Goal: Complete application form

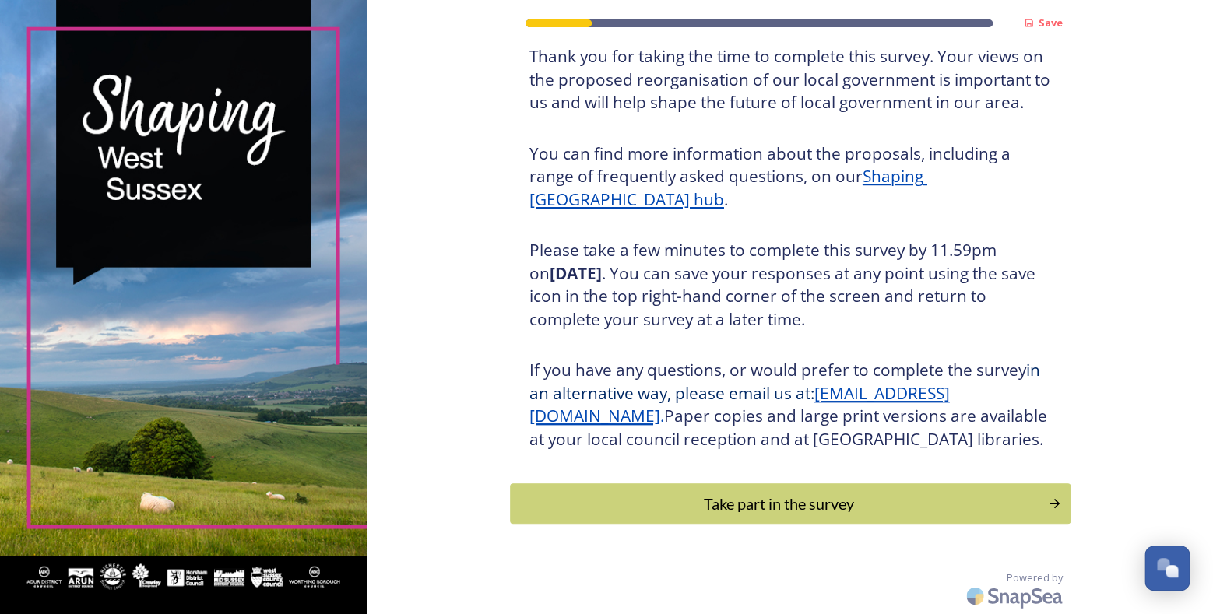
scroll to position [132, 0]
click at [729, 496] on div "Take part in the survey" at bounding box center [778, 503] width 526 height 23
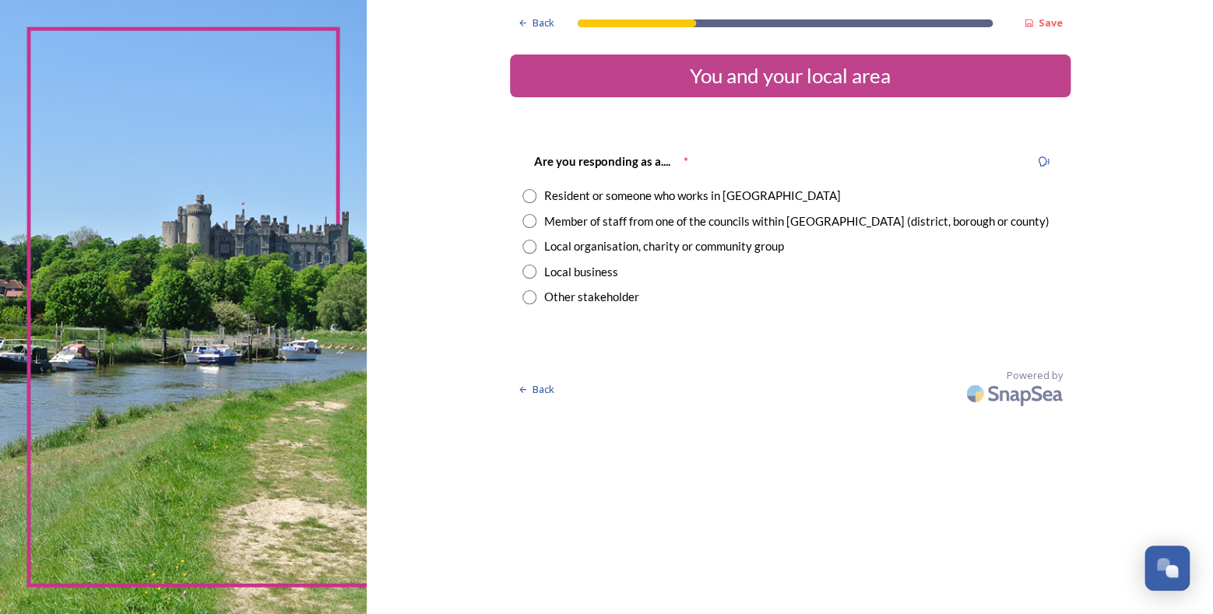
click at [539, 191] on div "Resident or someone who works in [GEOGRAPHIC_DATA]" at bounding box center [790, 196] width 536 height 18
radio input "true"
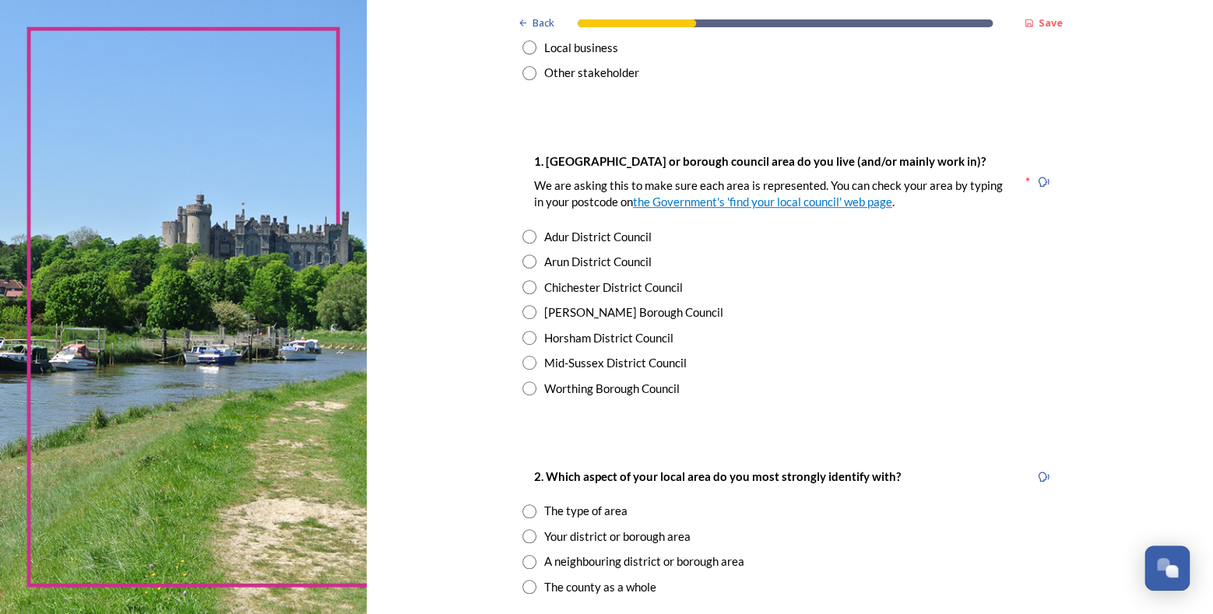
scroll to position [304, 0]
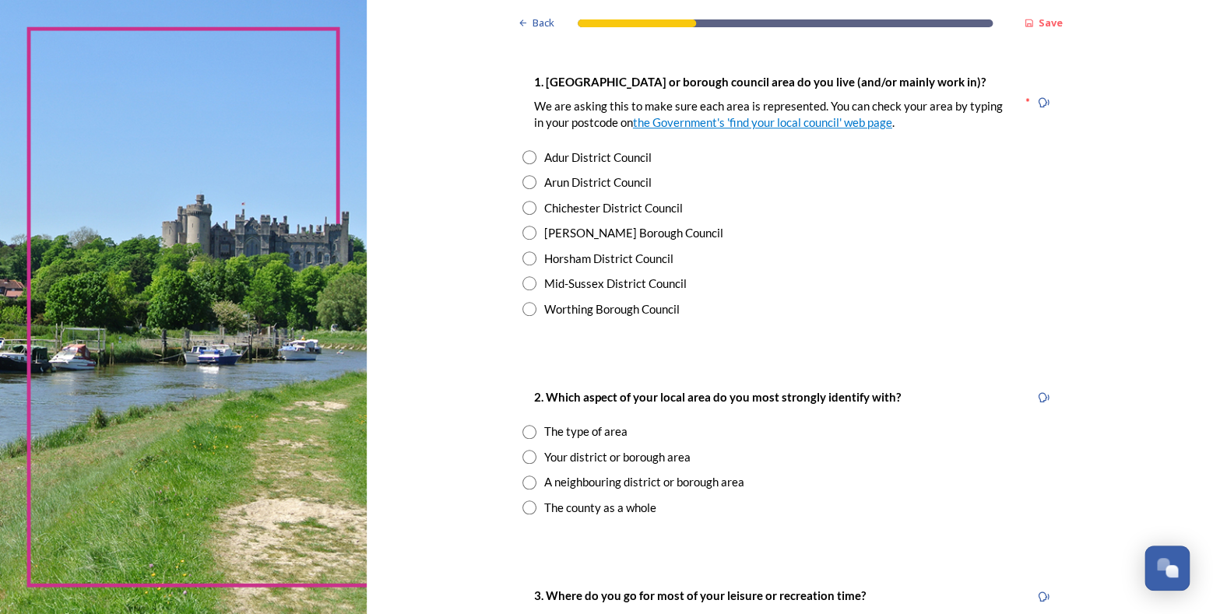
click at [533, 258] on input "radio" at bounding box center [529, 258] width 14 height 14
radio input "true"
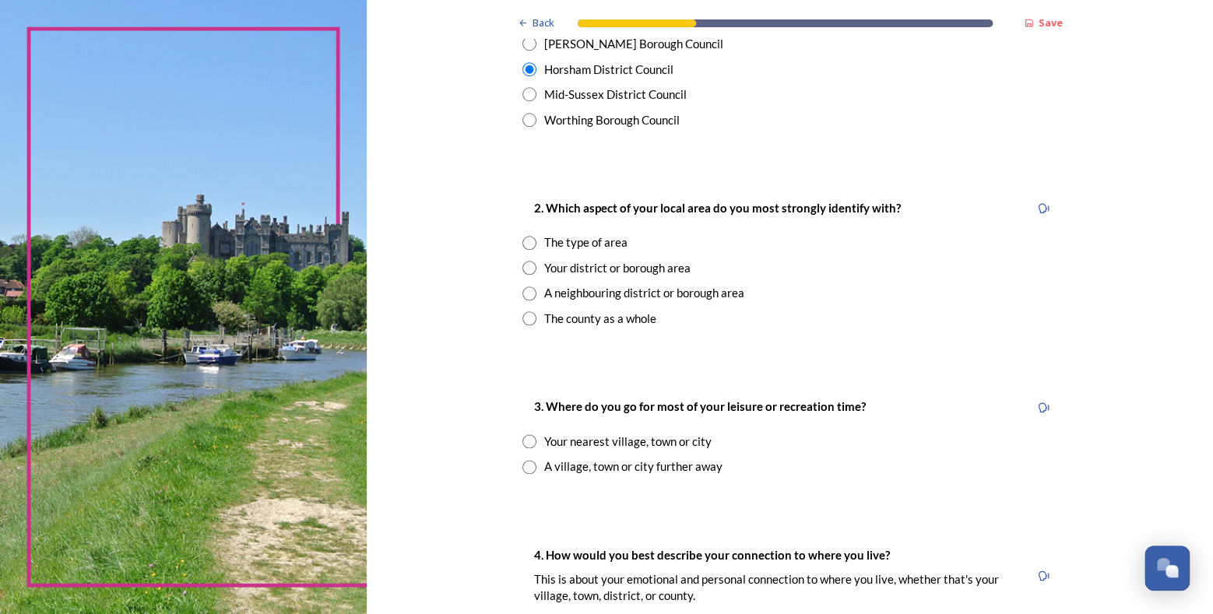
scroll to position [506, 0]
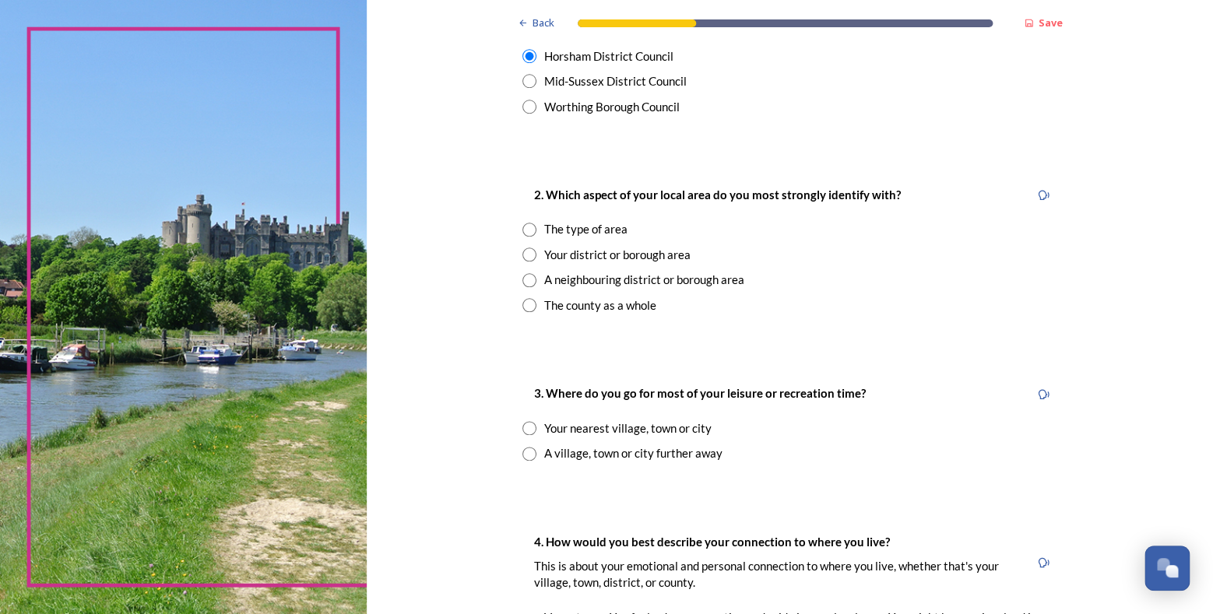
click at [531, 304] on input "radio" at bounding box center [529, 305] width 14 height 14
radio input "true"
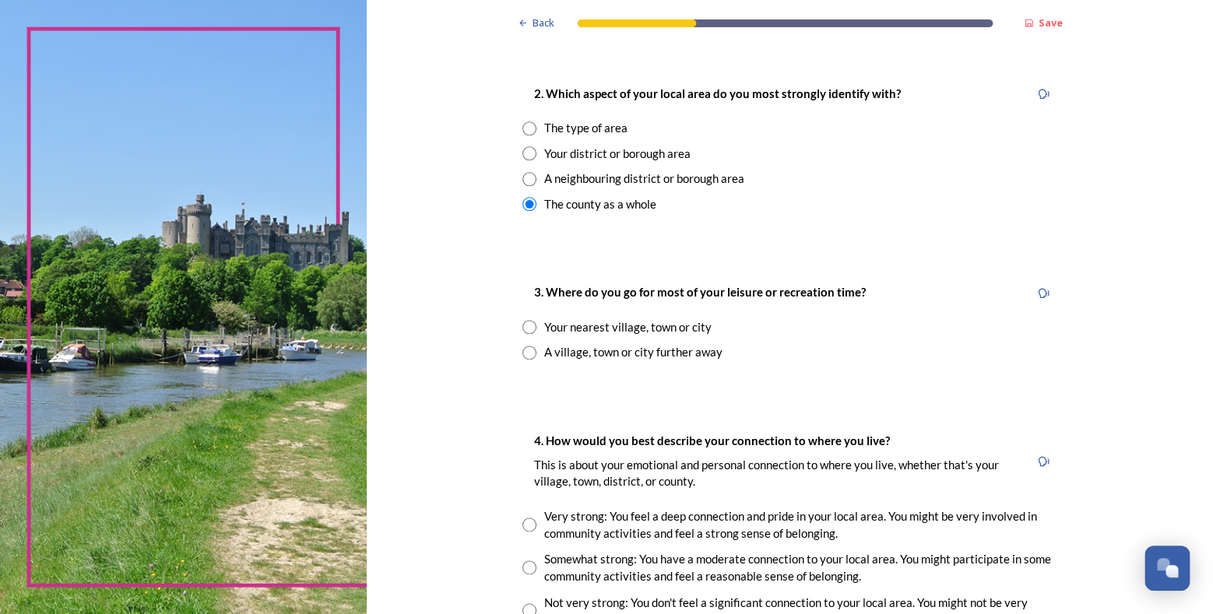
scroll to position [708, 0]
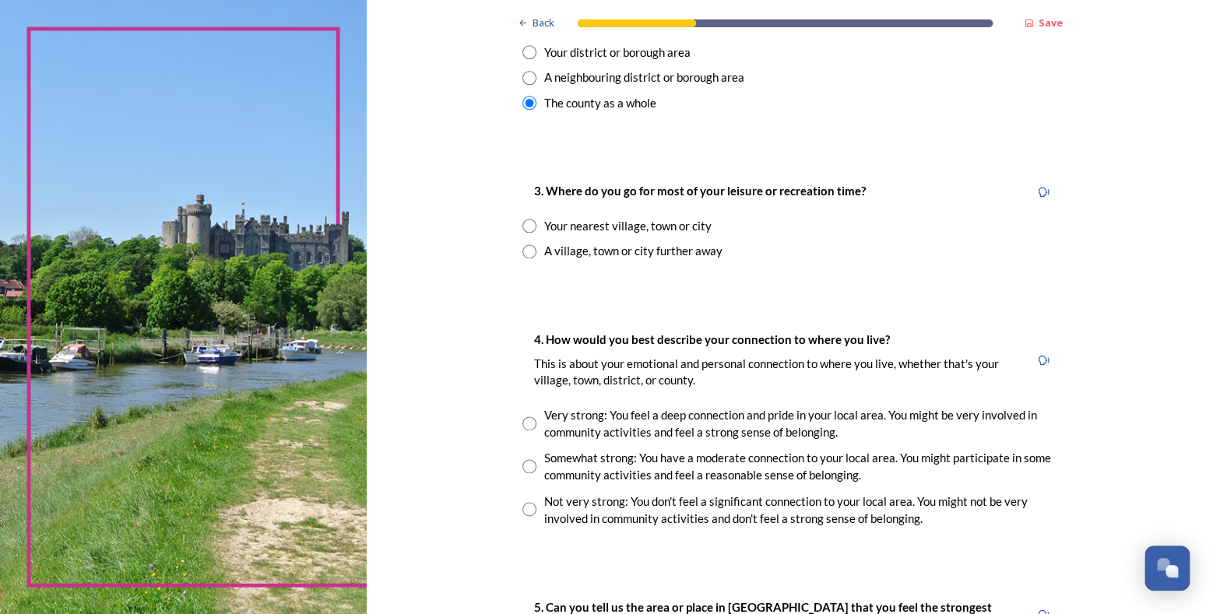
click at [534, 460] on input "radio" at bounding box center [529, 466] width 14 height 14
radio input "true"
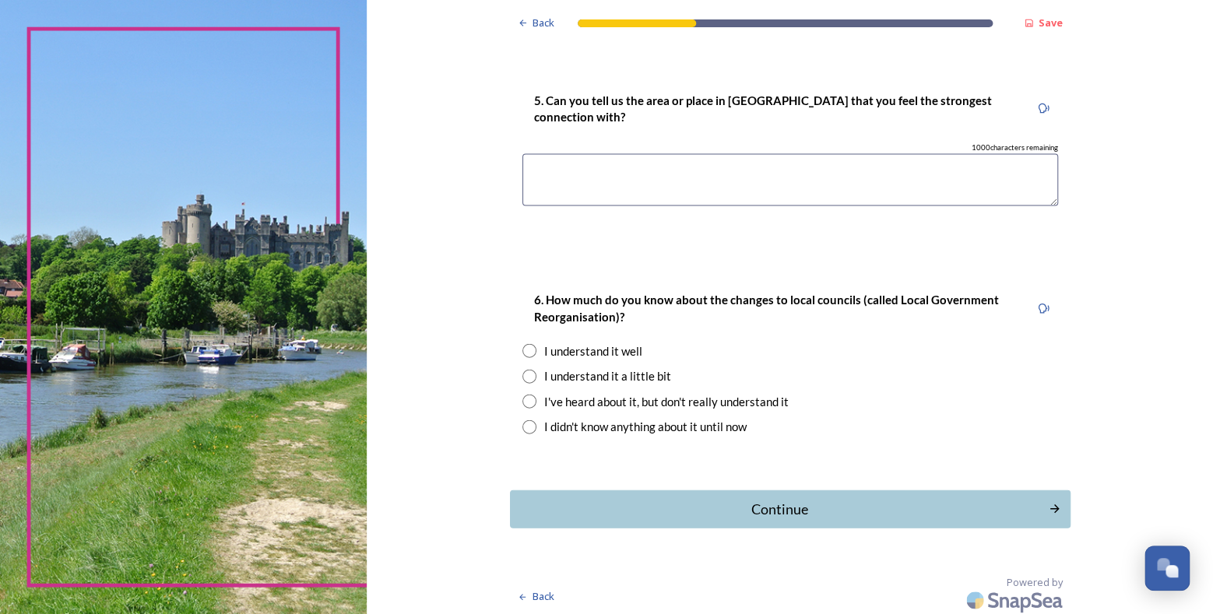
scroll to position [1215, 0]
click at [532, 373] on input "radio" at bounding box center [529, 376] width 14 height 14
radio input "true"
click at [776, 498] on div "Continue" at bounding box center [778, 508] width 527 height 21
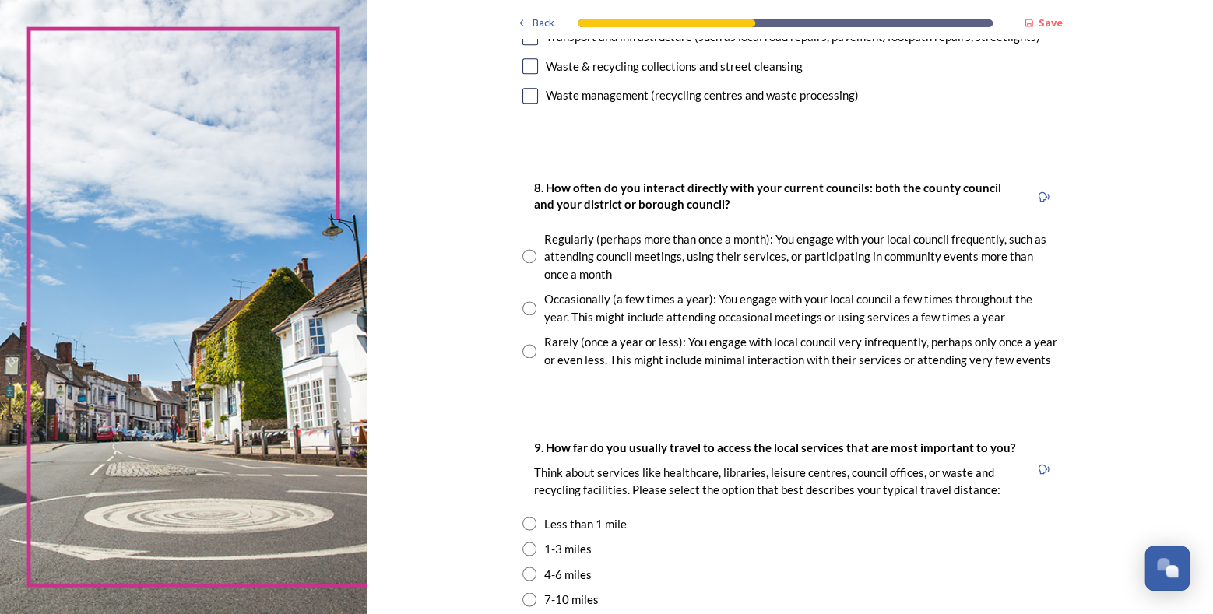
scroll to position [142, 0]
